Goal: Use online tool/utility

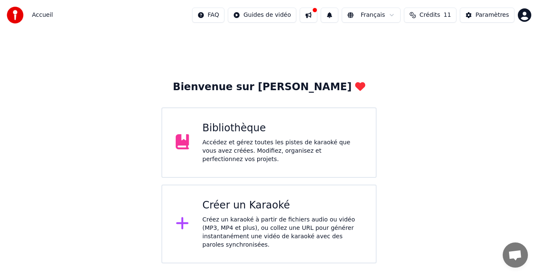
click at [225, 135] on div "Bibliothèque" at bounding box center [283, 128] width 160 height 13
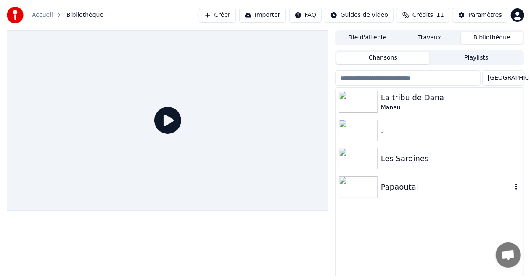
click at [397, 187] on div "Papaoutai" at bounding box center [446, 187] width 131 height 12
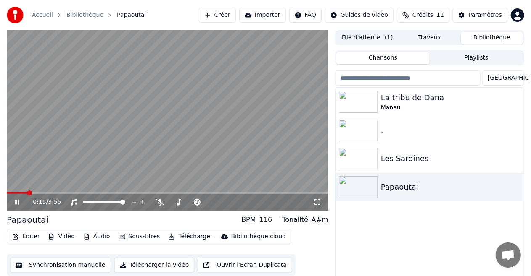
click at [26, 192] on span at bounding box center [167, 193] width 321 height 2
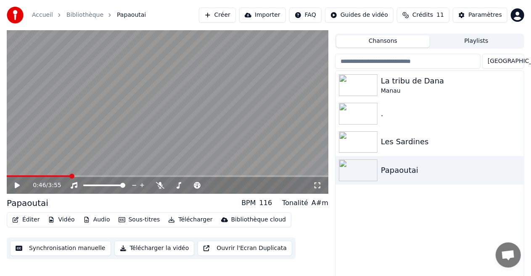
scroll to position [18, 0]
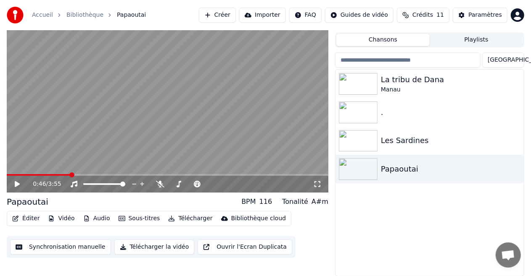
click at [30, 223] on button "Éditer" at bounding box center [26, 219] width 34 height 12
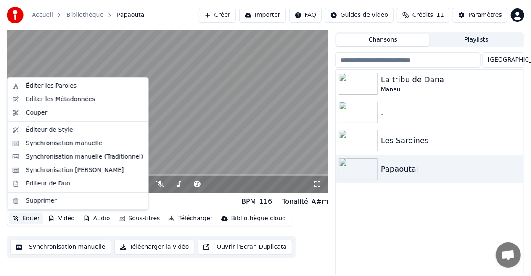
click at [69, 247] on button "Synchronisation manuelle" at bounding box center [60, 247] width 101 height 15
